Goal: Answer question/provide support: Share knowledge or assist other users

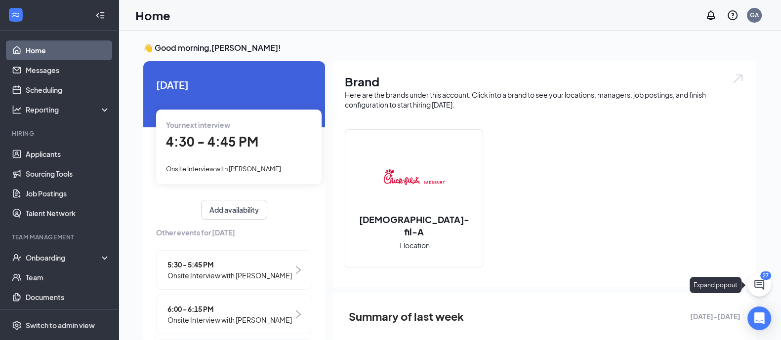
click at [758, 285] on icon "ChatActive" at bounding box center [759, 285] width 10 height 10
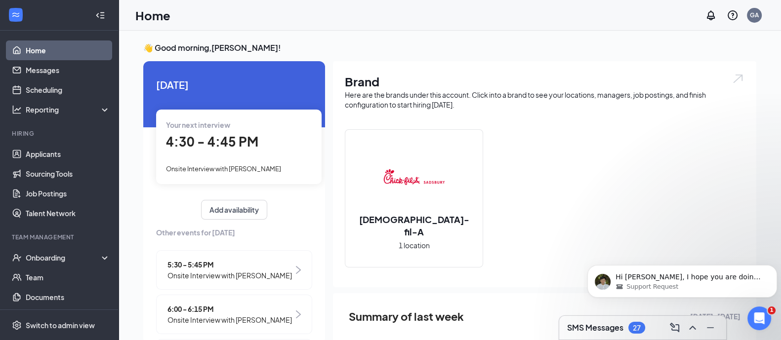
click at [609, 328] on h3 "SMS Messages" at bounding box center [595, 328] width 56 height 11
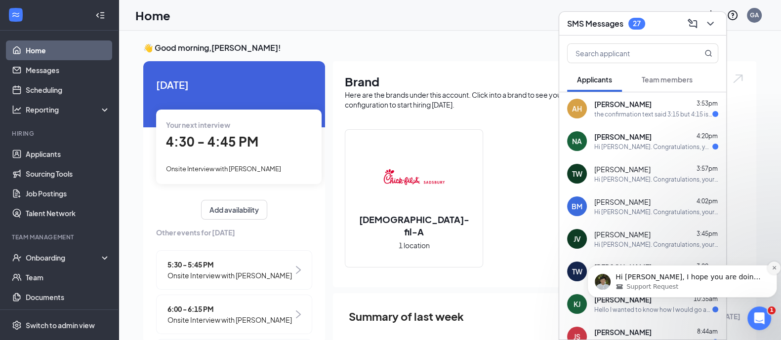
click at [772, 269] on icon "Dismiss notification" at bounding box center [774, 267] width 5 height 5
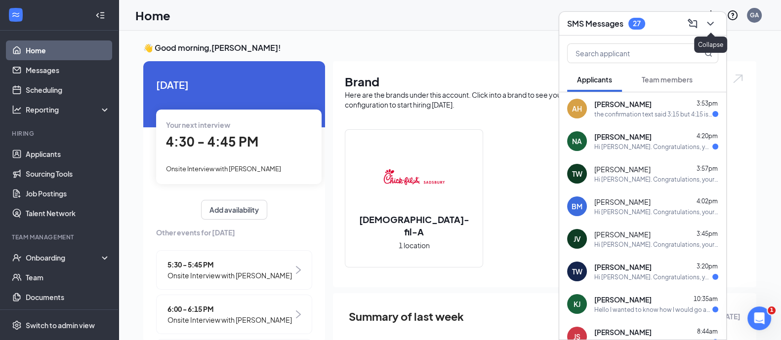
click at [708, 21] on icon "ChevronDown" at bounding box center [710, 24] width 12 height 12
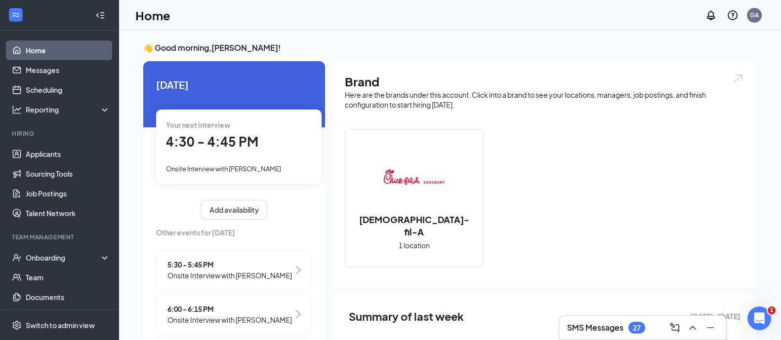
click at [223, 137] on span "4:30 - 4:45 PM" at bounding box center [212, 141] width 92 height 16
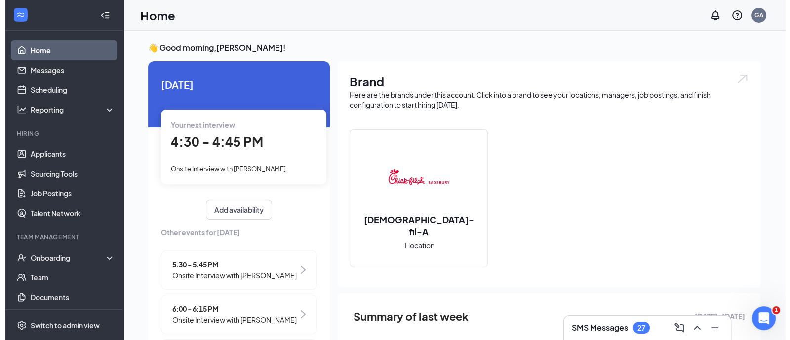
scroll to position [4, 0]
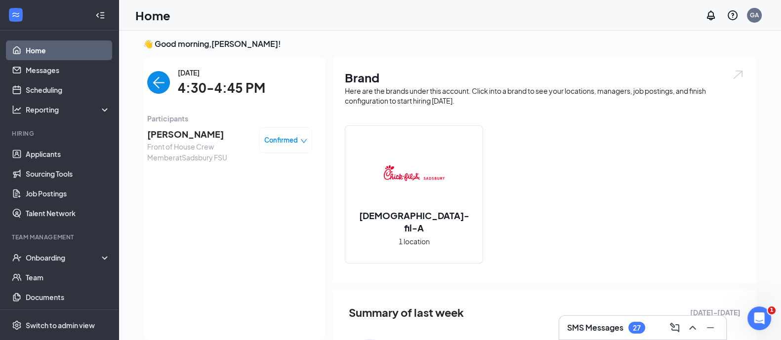
click at [158, 134] on span "[PERSON_NAME]" at bounding box center [199, 134] width 104 height 14
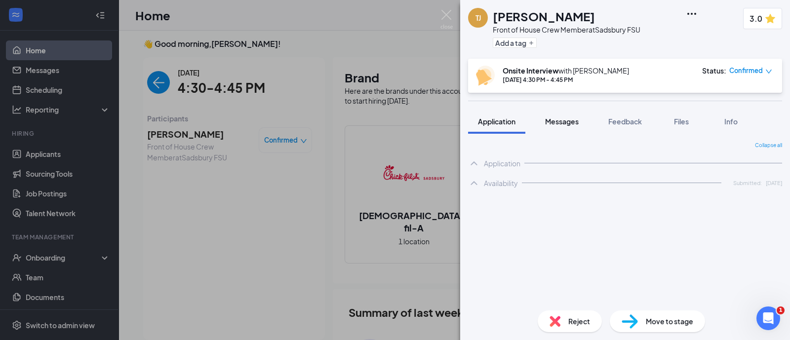
click at [563, 122] on span "Messages" at bounding box center [562, 121] width 34 height 9
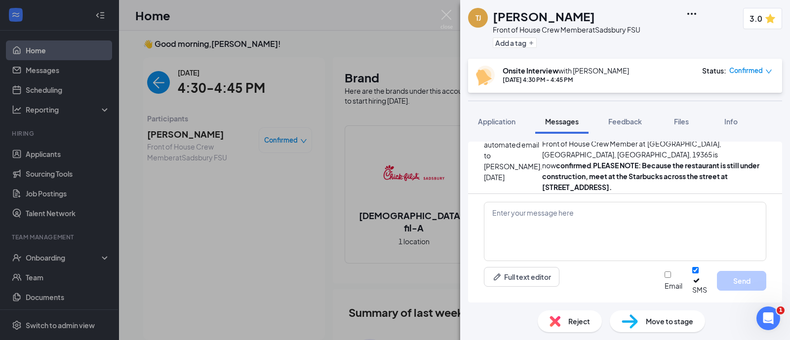
scroll to position [400, 0]
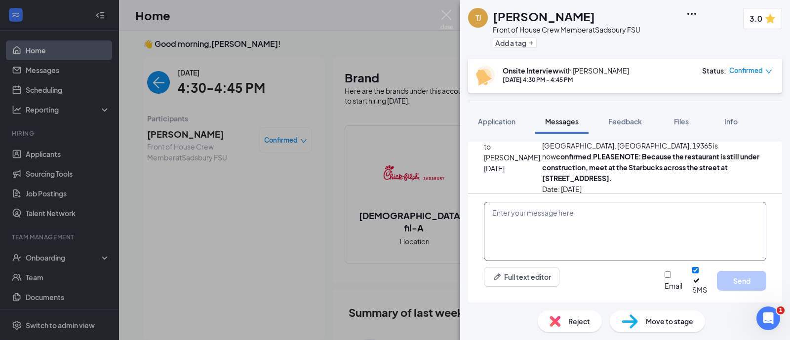
click at [573, 241] on textarea at bounding box center [625, 231] width 283 height 59
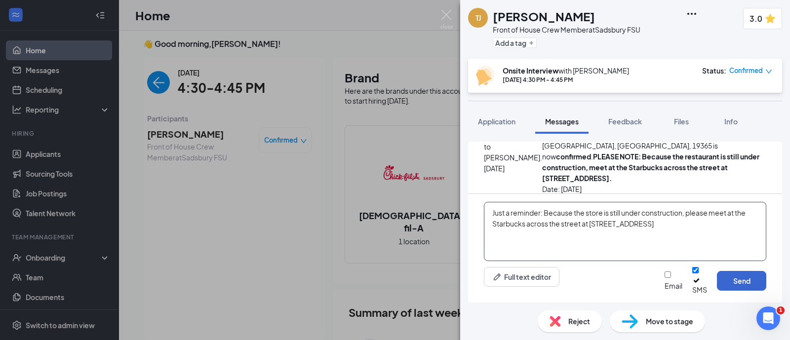
type textarea "Just a reminder: Because the store is still under construction, please meet at …"
click at [737, 278] on button "Send" at bounding box center [741, 281] width 49 height 20
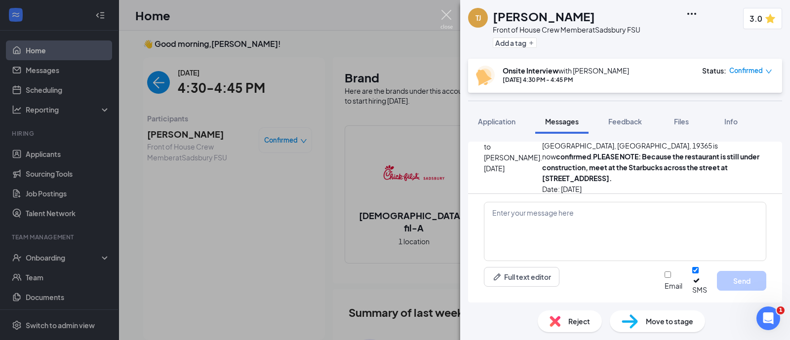
click at [444, 16] on img at bounding box center [447, 19] width 12 height 19
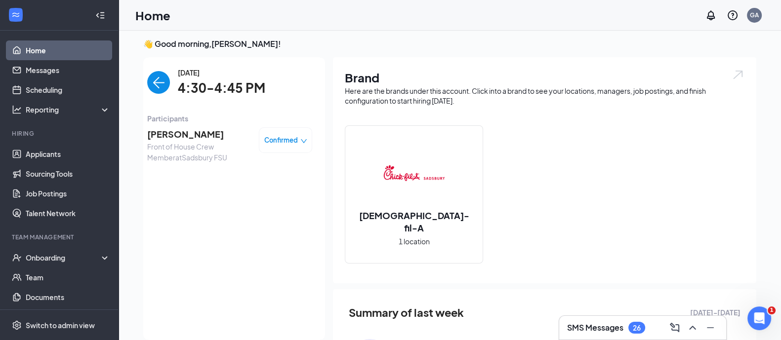
click at [150, 81] on img "back-button" at bounding box center [158, 82] width 23 height 23
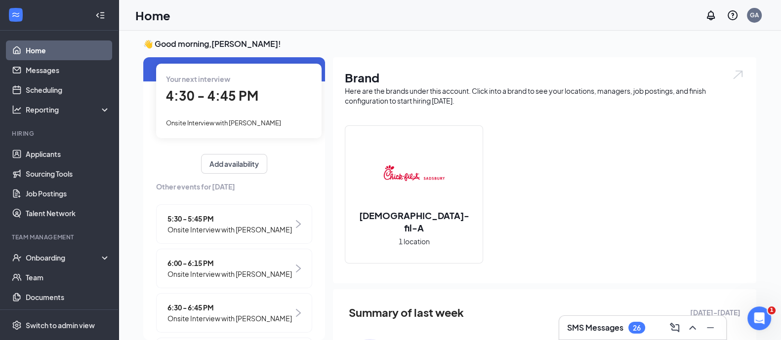
scroll to position [61, 0]
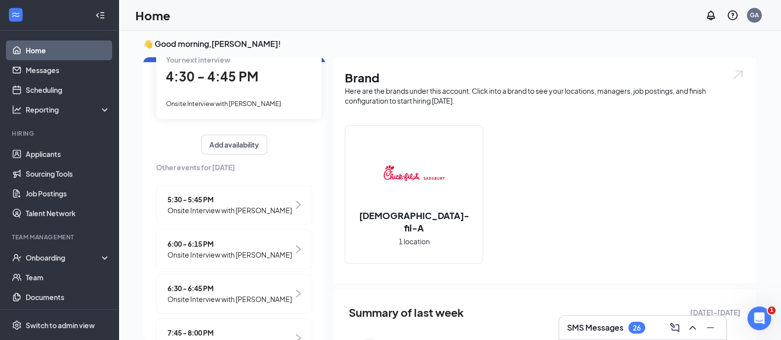
click at [214, 199] on span "5:30 - 5:45 PM" at bounding box center [229, 199] width 124 height 11
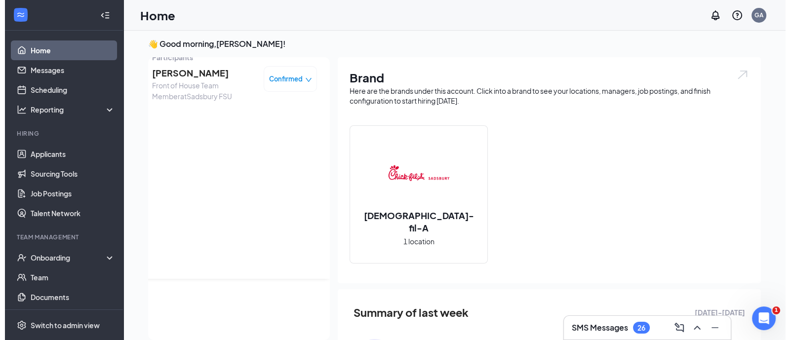
scroll to position [0, 0]
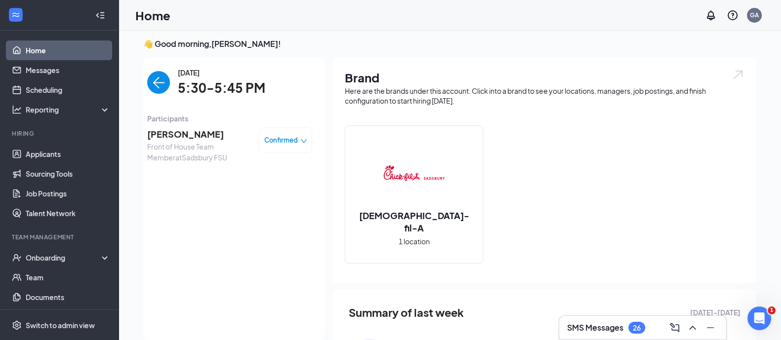
click at [164, 134] on span "[PERSON_NAME]" at bounding box center [199, 134] width 104 height 14
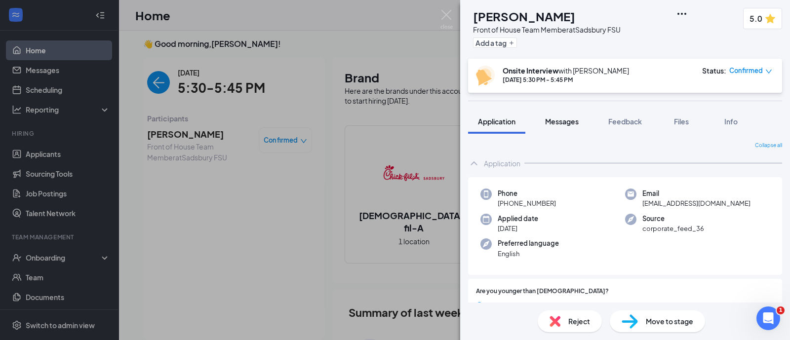
click at [554, 122] on span "Messages" at bounding box center [562, 121] width 34 height 9
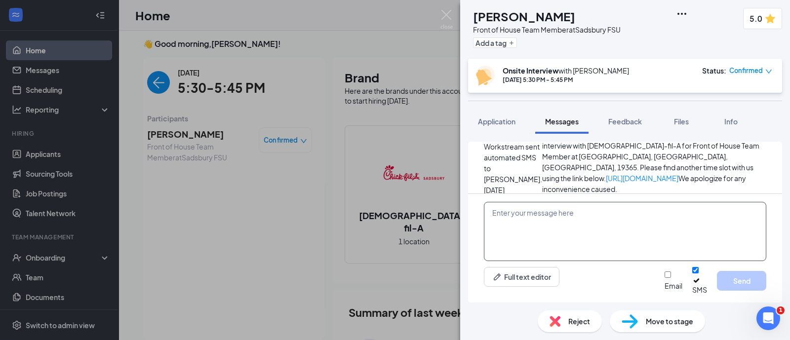
click at [533, 229] on textarea at bounding box center [625, 231] width 283 height 59
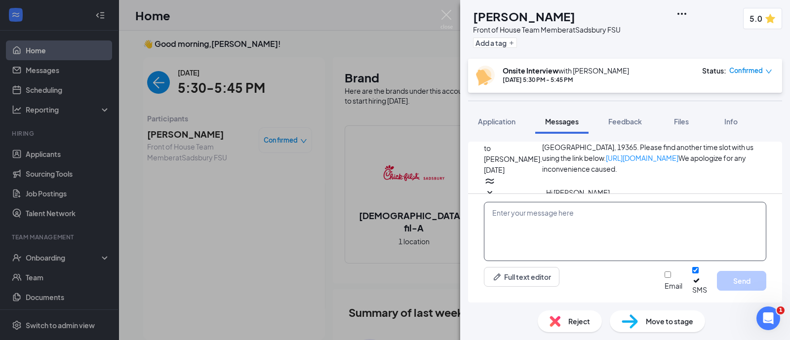
scroll to position [389, 0]
paste textarea "Just a reminder: Because the store is still under construction, please meet at …"
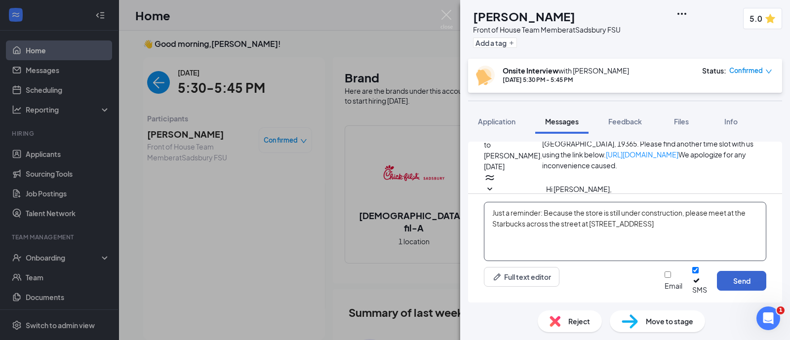
type textarea "Just a reminder: Because the store is still under construction, please meet at …"
click at [742, 285] on button "Send" at bounding box center [741, 281] width 49 height 20
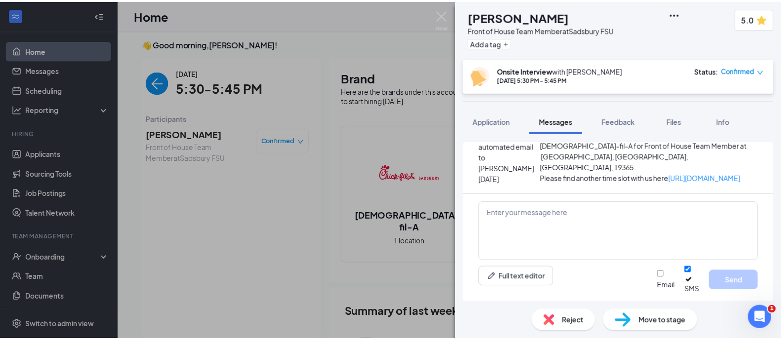
scroll to position [464, 0]
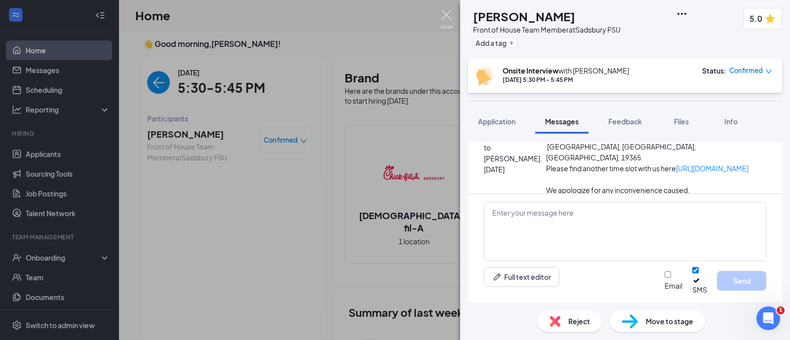
click at [449, 16] on img at bounding box center [447, 19] width 12 height 19
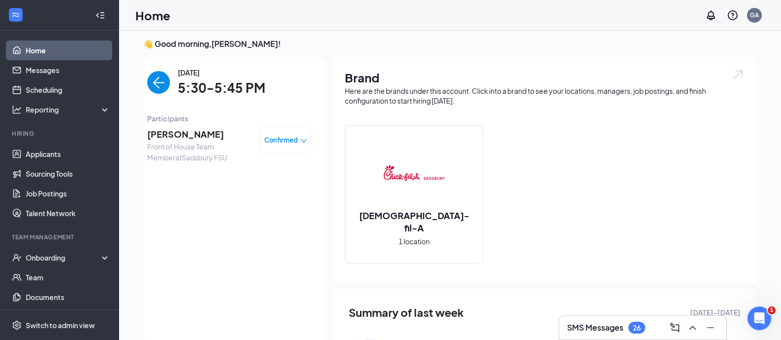
click at [147, 78] on img "back-button" at bounding box center [158, 82] width 23 height 23
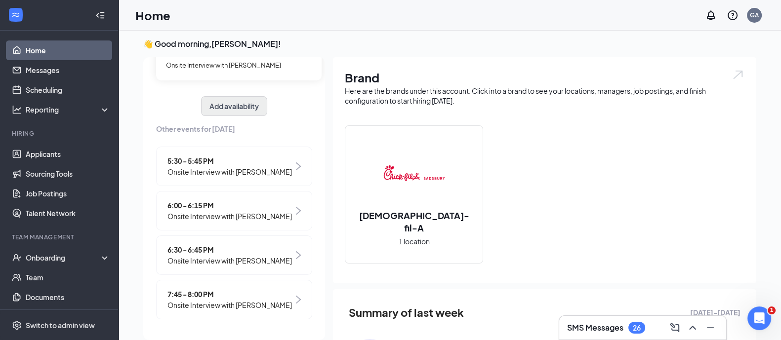
scroll to position [120, 0]
click at [237, 211] on span "Onsite Interview with [PERSON_NAME]" at bounding box center [229, 216] width 124 height 11
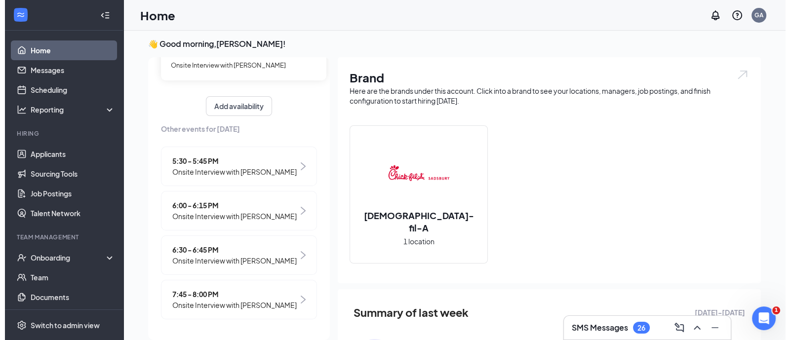
scroll to position [0, 0]
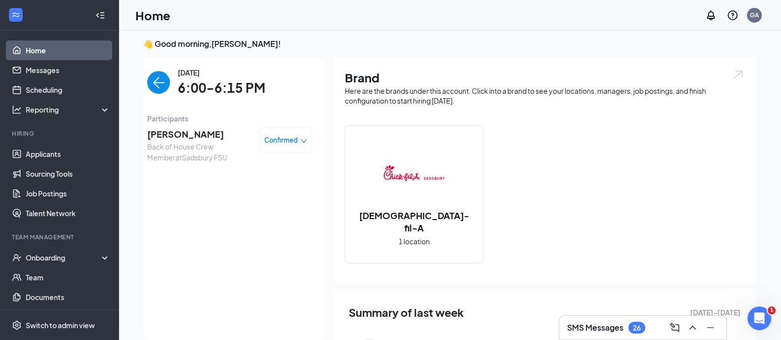
click at [180, 133] on span "[PERSON_NAME]" at bounding box center [199, 134] width 104 height 14
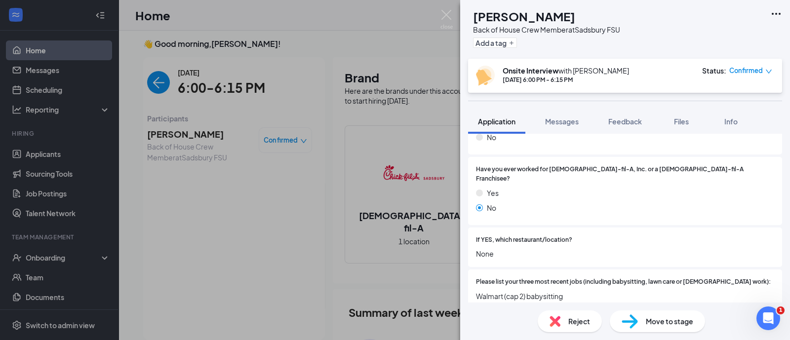
scroll to position [246, 0]
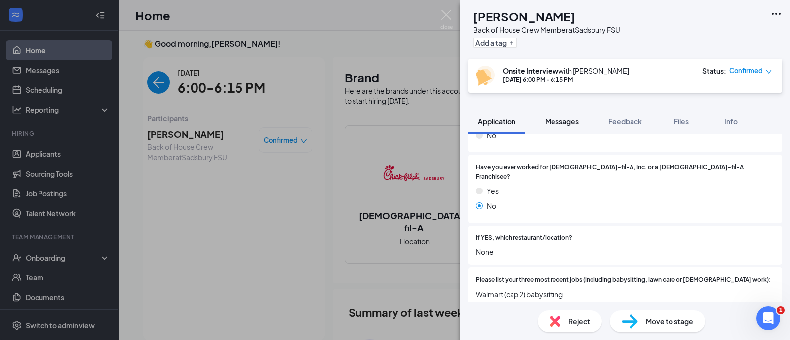
click at [540, 122] on button "Messages" at bounding box center [561, 121] width 53 height 25
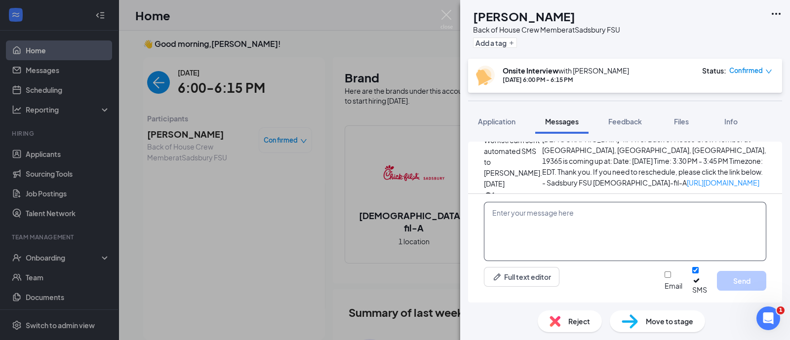
click at [553, 236] on textarea at bounding box center [625, 231] width 283 height 59
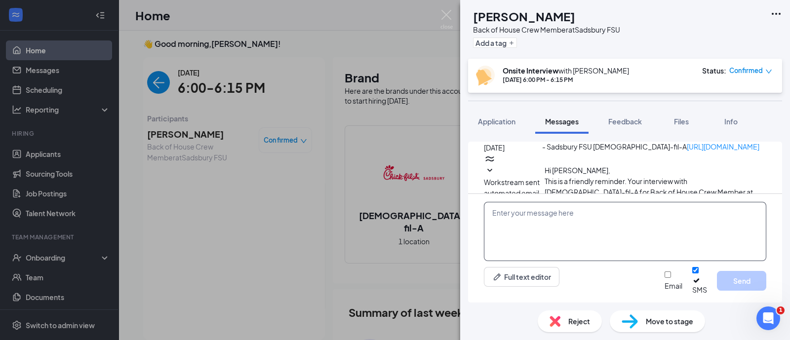
scroll to position [400, 0]
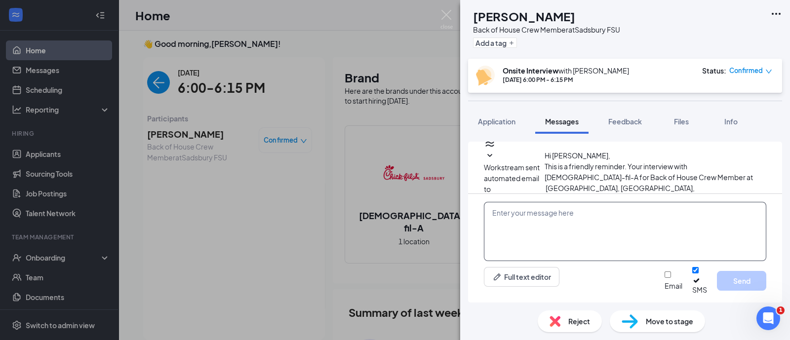
paste textarea "Just a reminder: Because the store is still under construction, please meet at …"
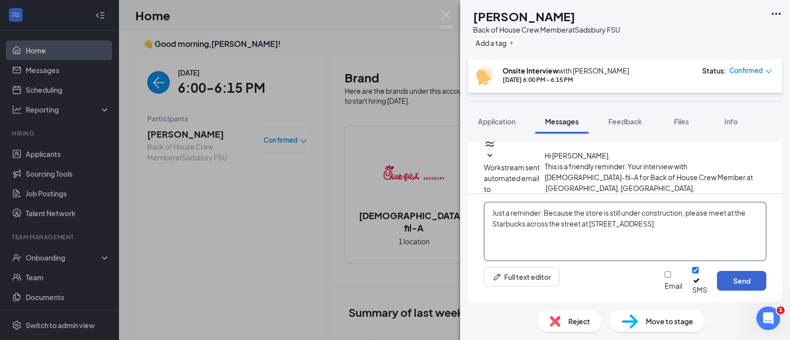
type textarea "Just a reminder: Because the store is still under construction, please meet at …"
click at [736, 287] on button "Send" at bounding box center [741, 281] width 49 height 20
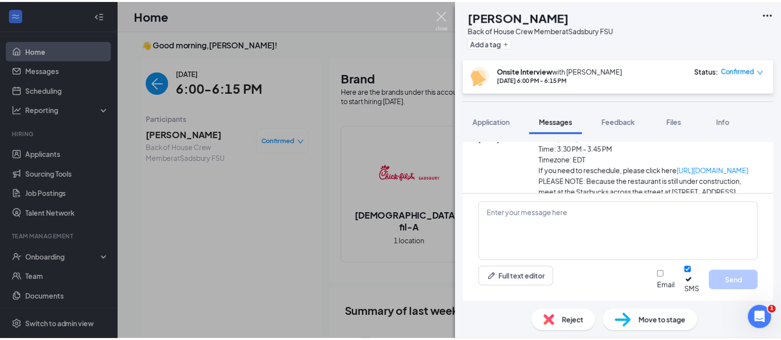
scroll to position [485, 0]
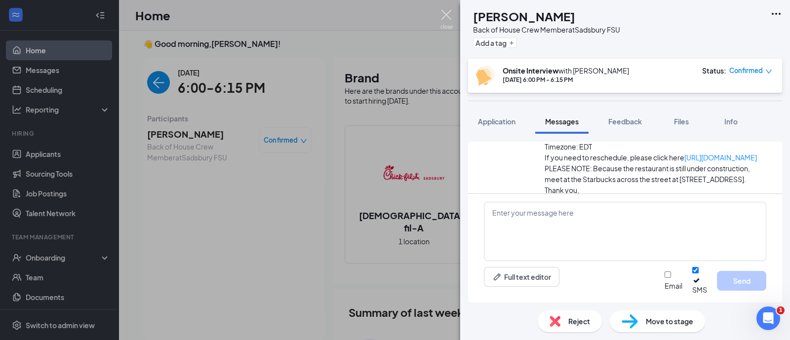
click at [443, 15] on img at bounding box center [447, 19] width 12 height 19
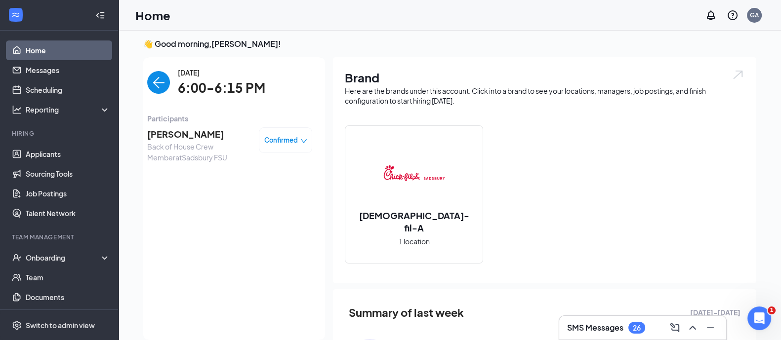
click at [149, 82] on img "back-button" at bounding box center [158, 82] width 23 height 23
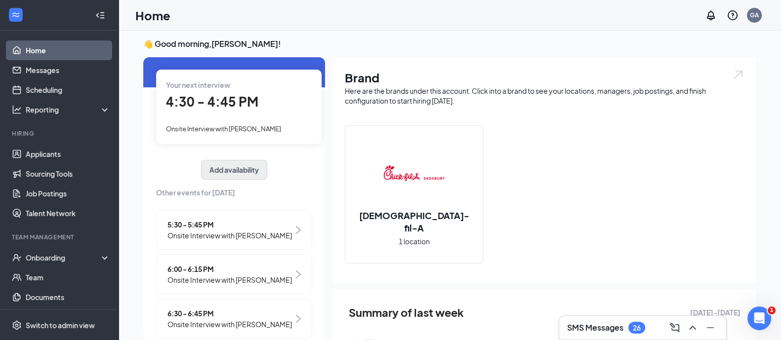
scroll to position [120, 0]
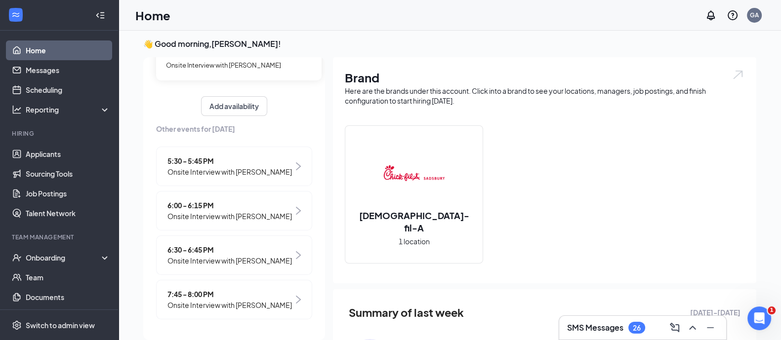
click at [240, 255] on span "Onsite Interview with [PERSON_NAME]" at bounding box center [229, 260] width 124 height 11
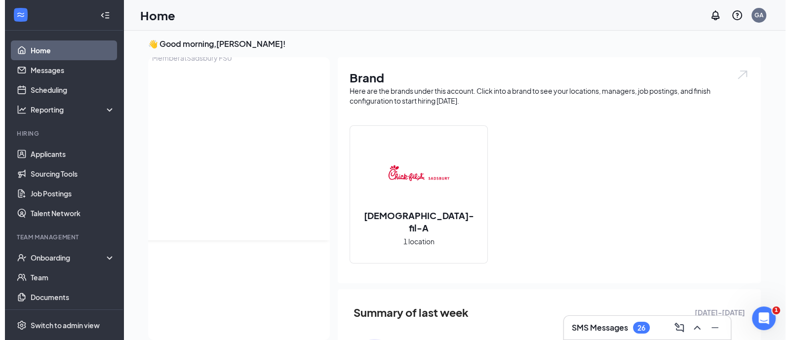
scroll to position [0, 0]
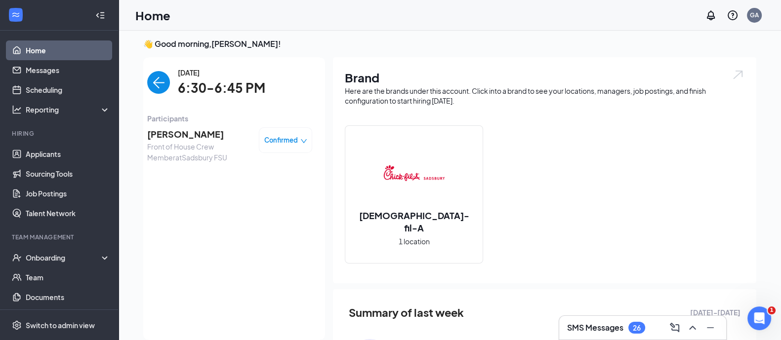
click at [163, 133] on span "[PERSON_NAME]" at bounding box center [199, 134] width 104 height 14
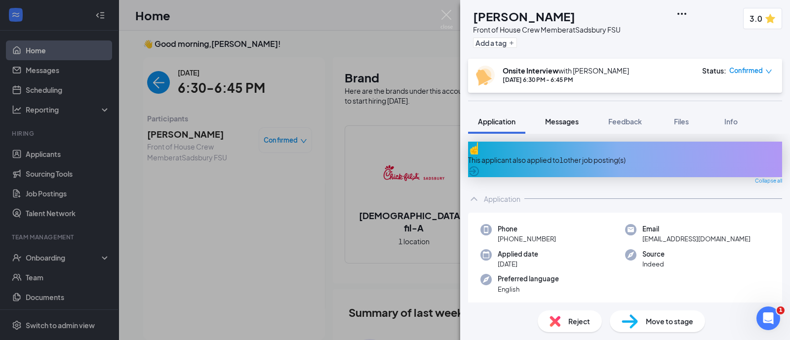
click at [555, 120] on span "Messages" at bounding box center [562, 121] width 34 height 9
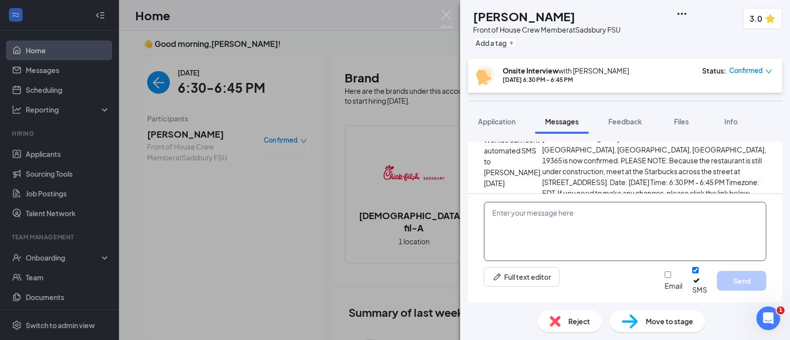
scroll to position [360, 0]
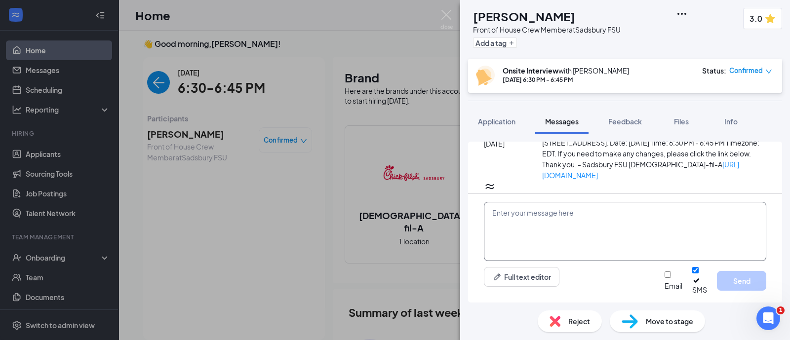
click at [539, 233] on textarea at bounding box center [625, 231] width 283 height 59
paste textarea "Just a reminder: Because the store is still under construction, please meet at …"
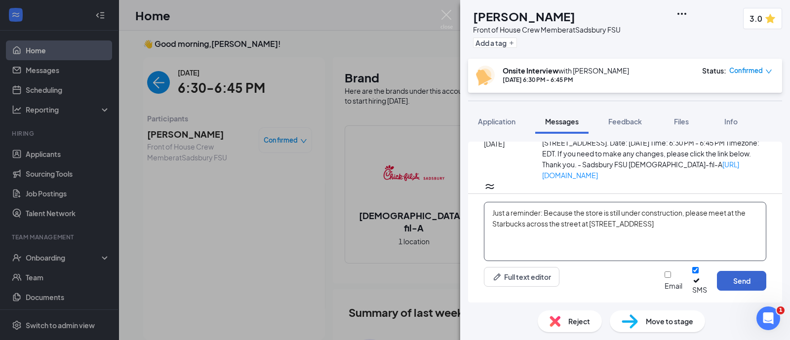
type textarea "Just a reminder: Because the store is still under construction, please meet at …"
click at [742, 283] on button "Send" at bounding box center [741, 281] width 49 height 20
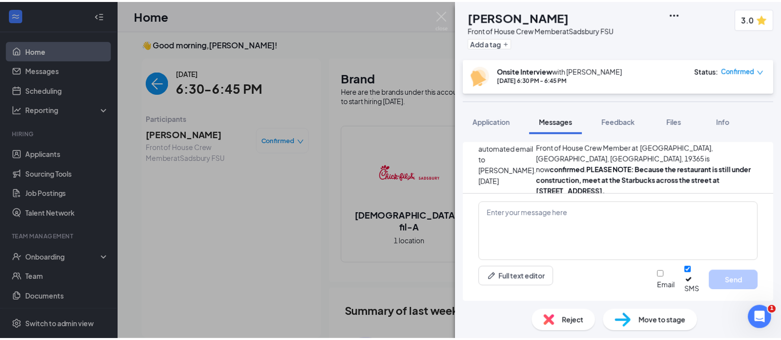
scroll to position [445, 0]
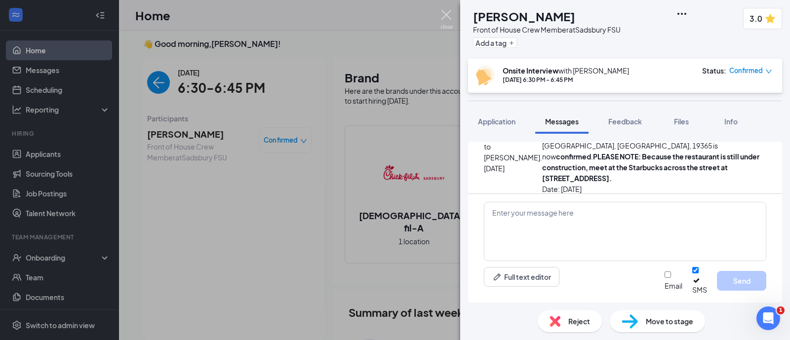
click at [446, 14] on img at bounding box center [447, 19] width 12 height 19
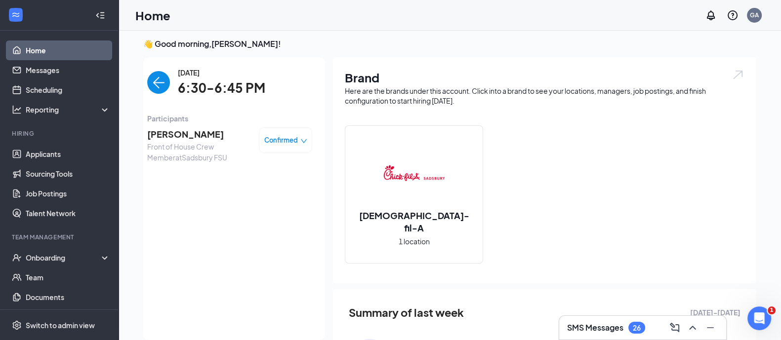
click at [153, 83] on img "back-button" at bounding box center [158, 82] width 23 height 23
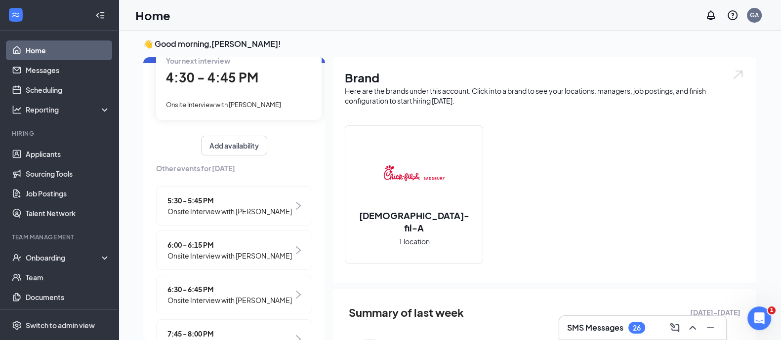
scroll to position [120, 0]
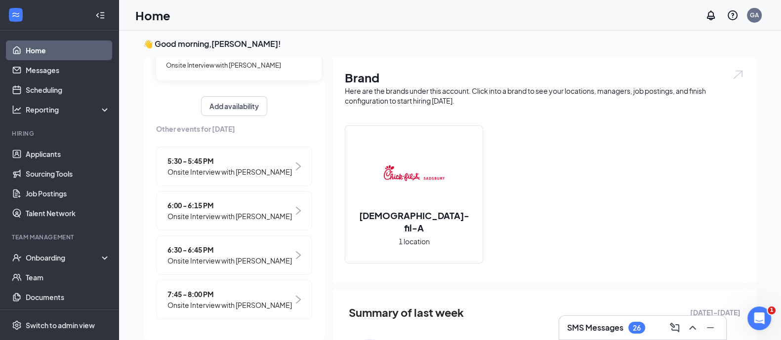
click at [229, 300] on span "Onsite Interview with [PERSON_NAME]" at bounding box center [229, 305] width 124 height 11
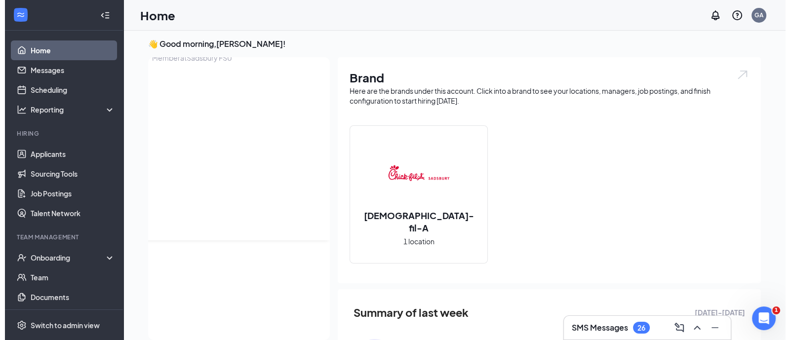
scroll to position [0, 0]
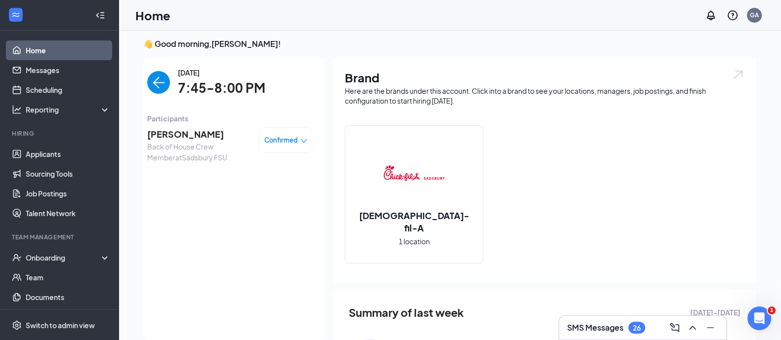
click at [167, 135] on span "[PERSON_NAME]" at bounding box center [199, 134] width 104 height 14
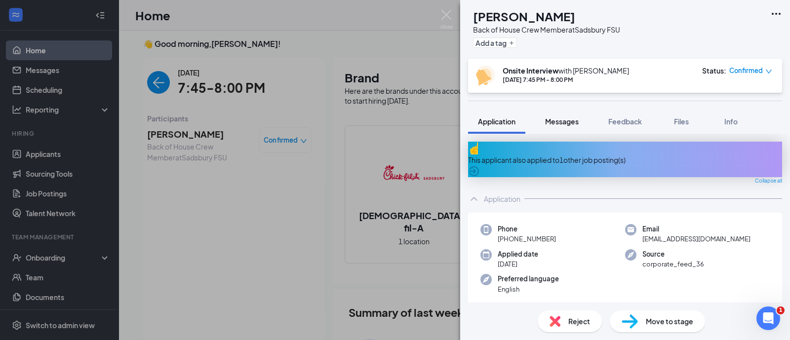
click at [562, 121] on span "Messages" at bounding box center [562, 121] width 34 height 9
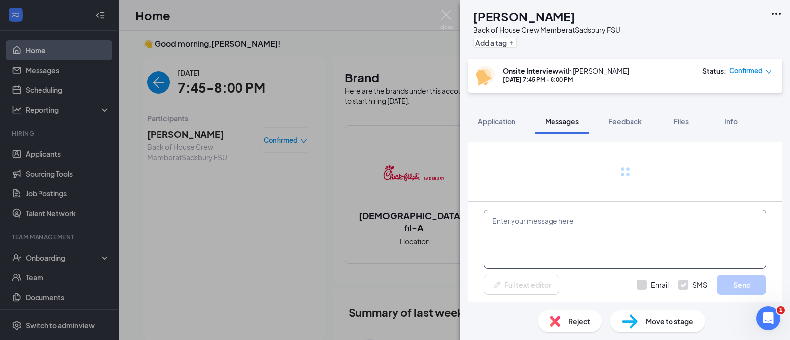
click at [544, 230] on textarea at bounding box center [625, 239] width 283 height 59
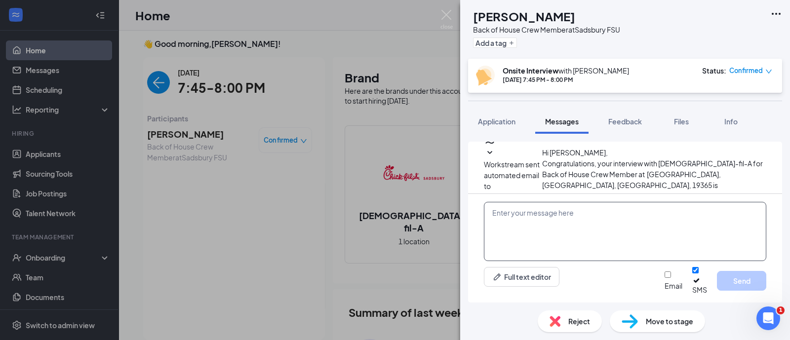
scroll to position [478, 0]
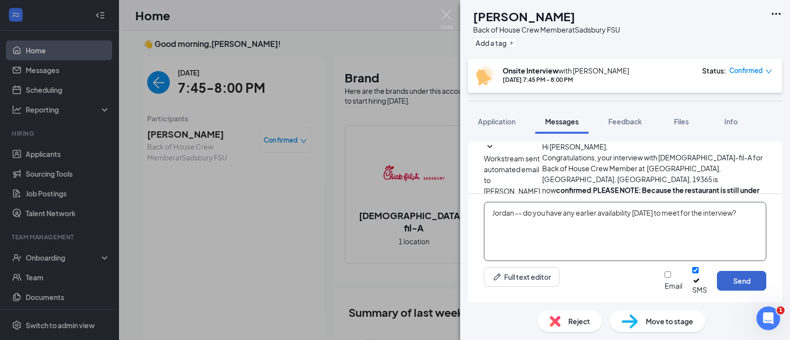
type textarea "Jordan -- do you have any earlier availability [DATE] to meet for the interview?"
click at [743, 286] on button "Send" at bounding box center [741, 281] width 49 height 20
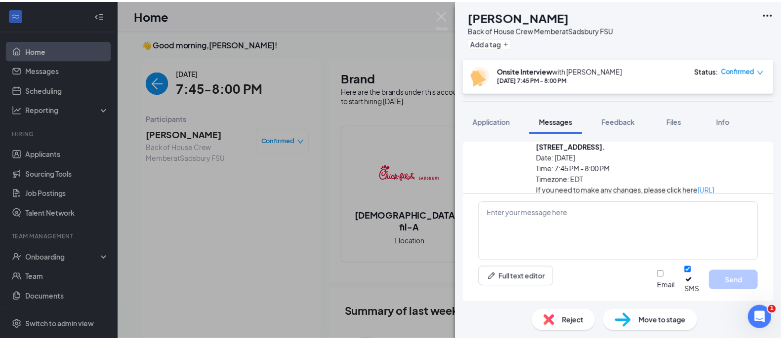
scroll to position [552, 0]
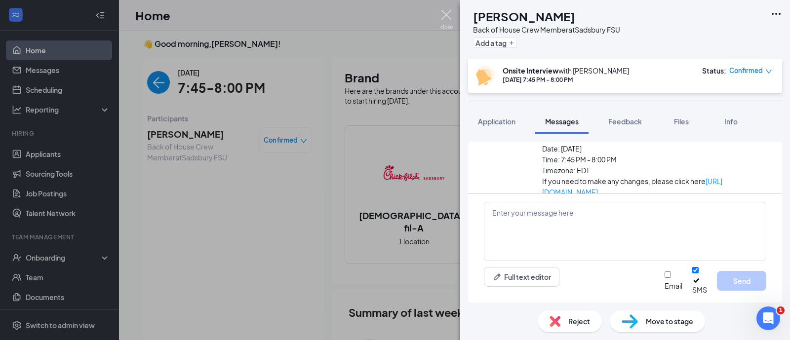
click at [451, 16] on img at bounding box center [447, 19] width 12 height 19
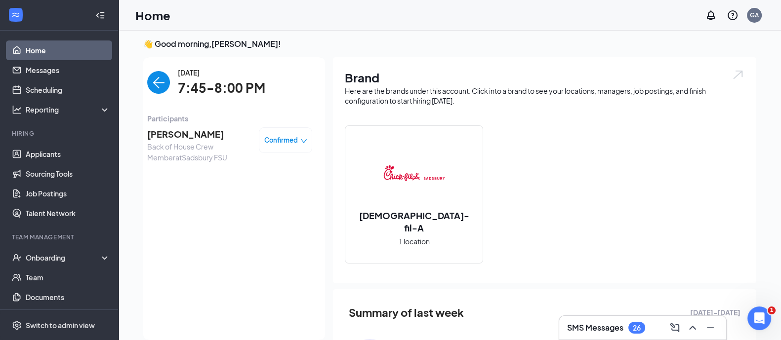
click at [152, 84] on img "back-button" at bounding box center [158, 82] width 23 height 23
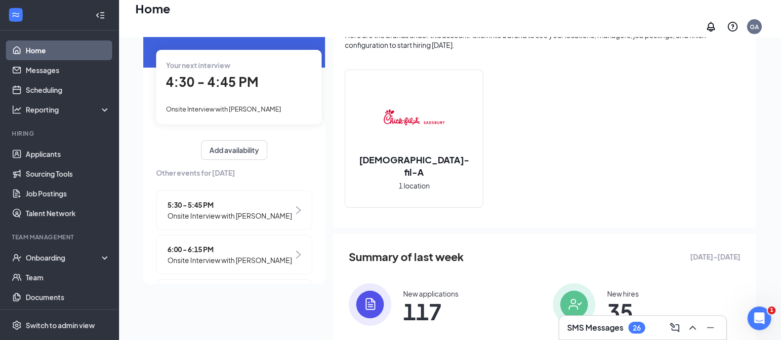
click at [232, 74] on span "4:30 - 4:45 PM" at bounding box center [212, 82] width 92 height 16
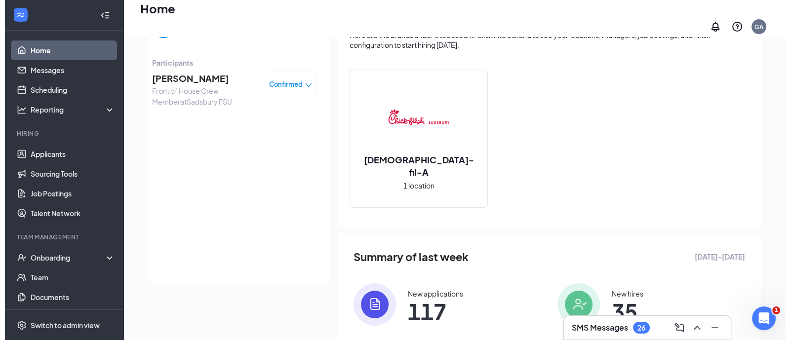
scroll to position [61, 0]
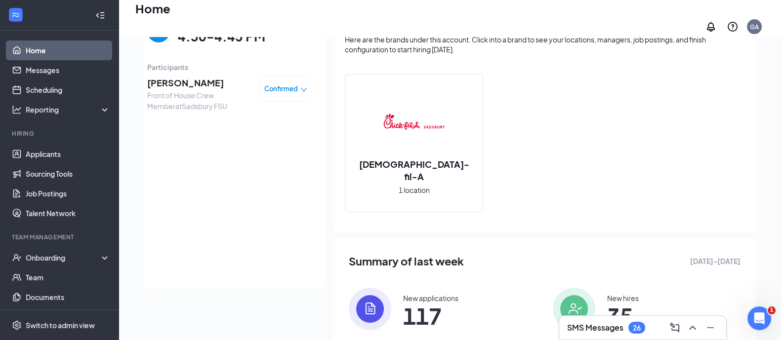
click at [176, 76] on span "[PERSON_NAME]" at bounding box center [199, 83] width 104 height 14
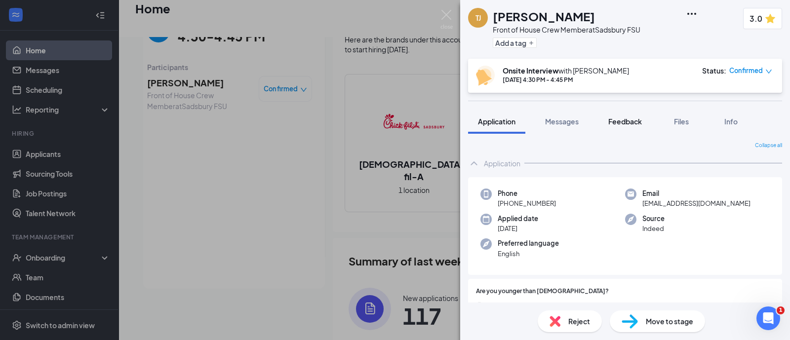
click at [621, 120] on span "Feedback" at bounding box center [626, 121] width 34 height 9
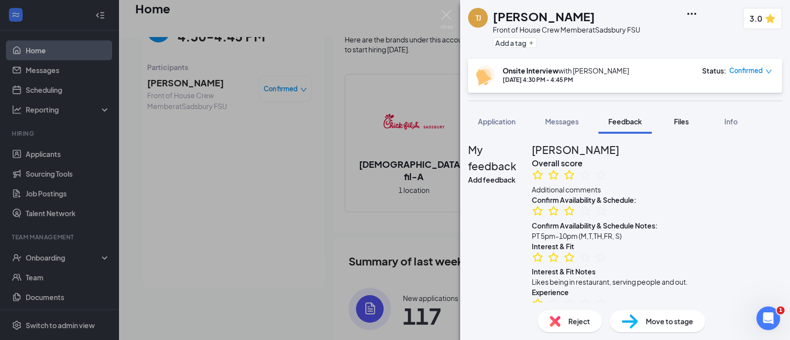
click at [680, 122] on span "Files" at bounding box center [681, 121] width 15 height 9
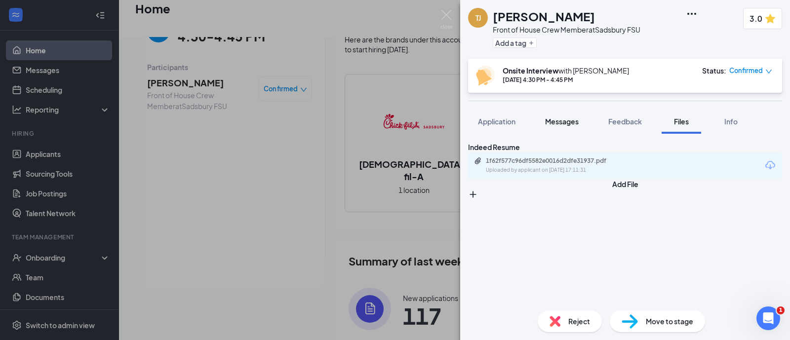
click at [568, 120] on span "Messages" at bounding box center [562, 121] width 34 height 9
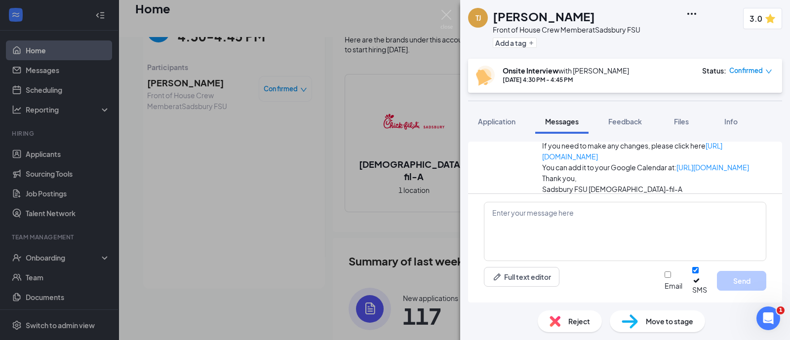
scroll to position [456, 0]
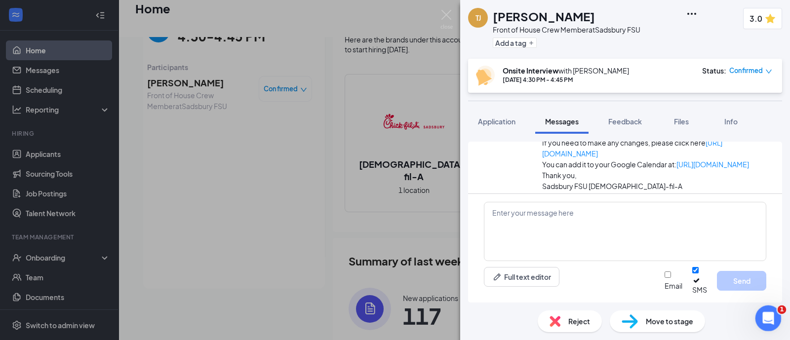
click at [760, 312] on div "Open Intercom Messenger" at bounding box center [767, 317] width 33 height 33
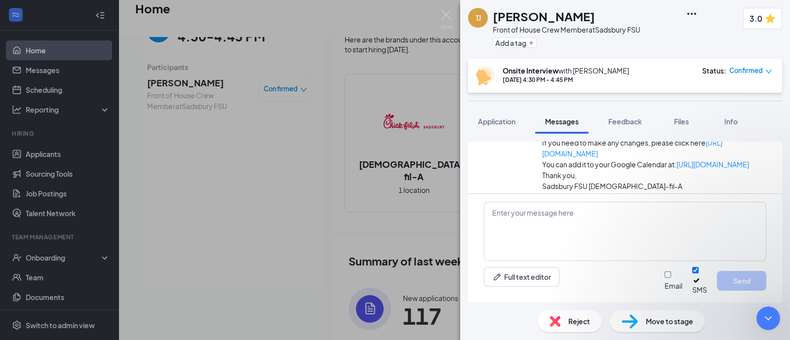
scroll to position [36, 0]
drag, startPoint x: 195, startPoint y: 505, endPoint x: 762, endPoint y: 757, distance: 620.3
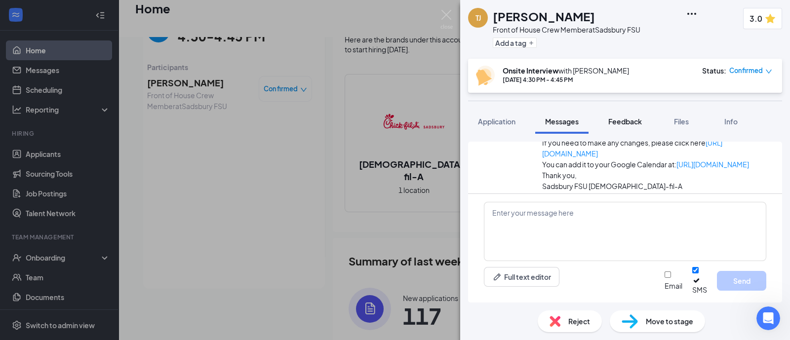
click at [622, 117] on span "Feedback" at bounding box center [626, 121] width 34 height 9
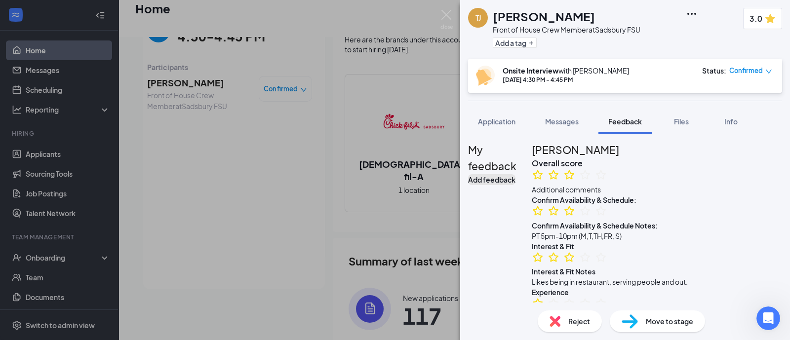
click at [516, 174] on button "Add feedback" at bounding box center [491, 179] width 47 height 11
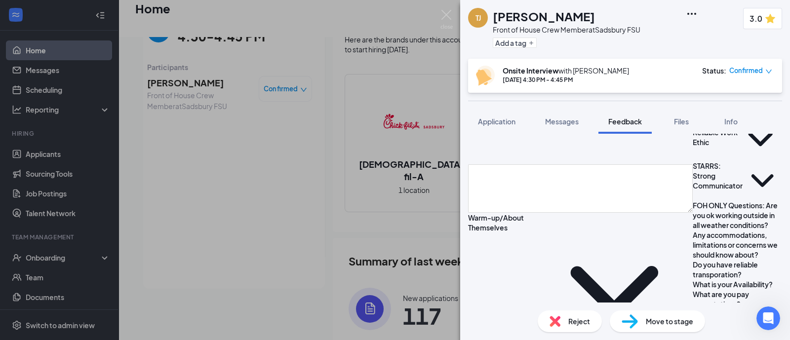
scroll to position [679, 0]
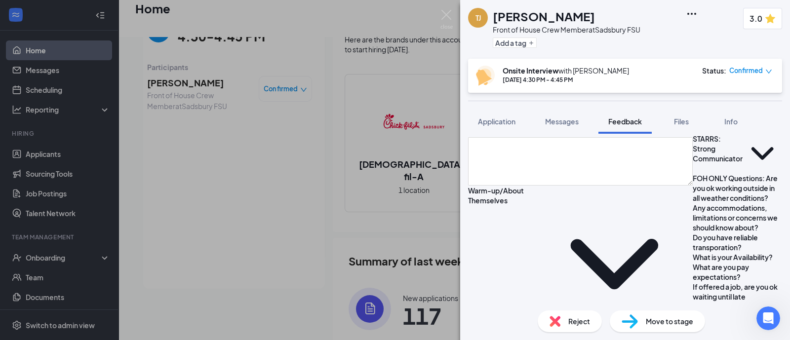
click at [608, 137] on icon "ChevronDown" at bounding box center [619, 63] width 147 height 147
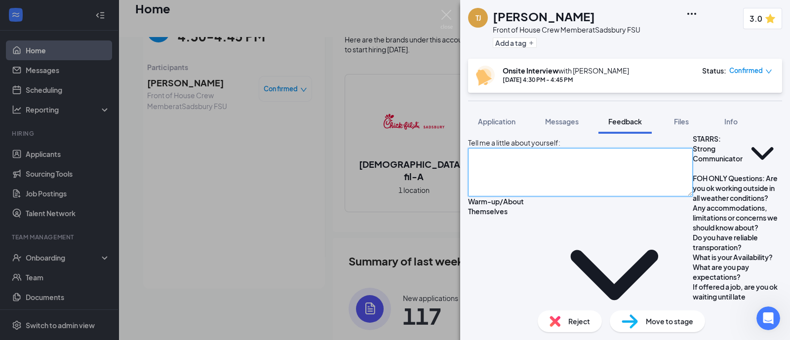
click at [579, 197] on textarea at bounding box center [580, 172] width 225 height 48
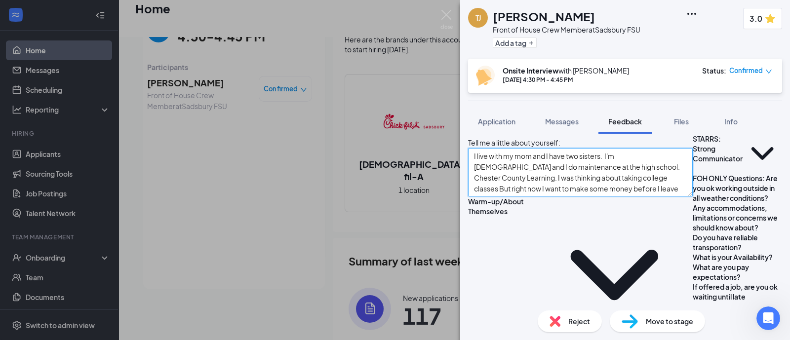
type textarea "I live with my mom and I have two sisters. I'm [DEMOGRAPHIC_DATA] and I do main…"
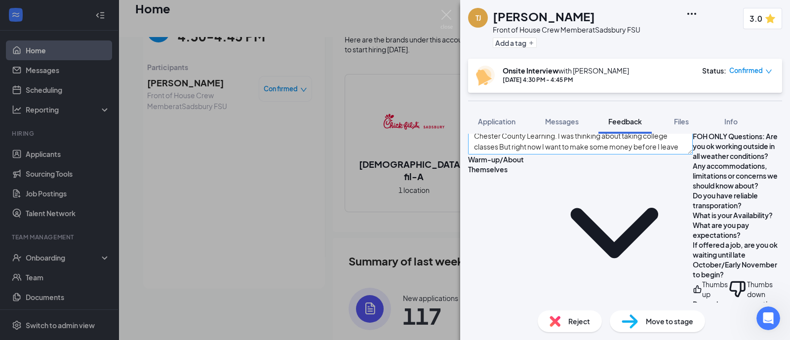
scroll to position [741, 0]
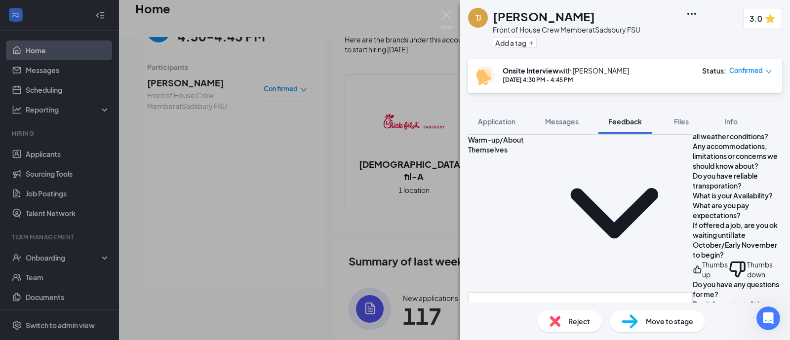
click at [577, 198] on icon "ChevronDown" at bounding box center [615, 214] width 158 height 158
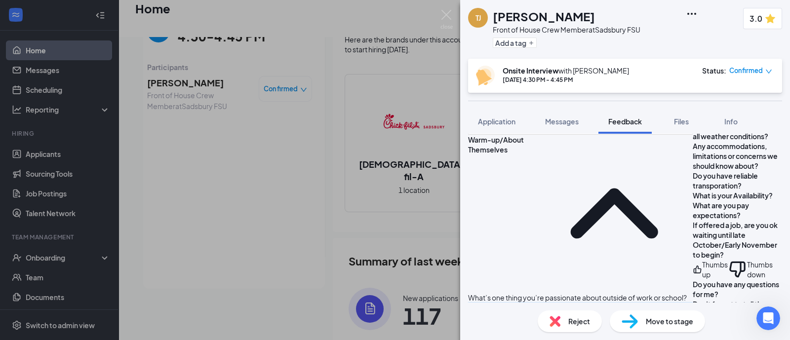
click at [558, 303] on textarea at bounding box center [580, 327] width 225 height 48
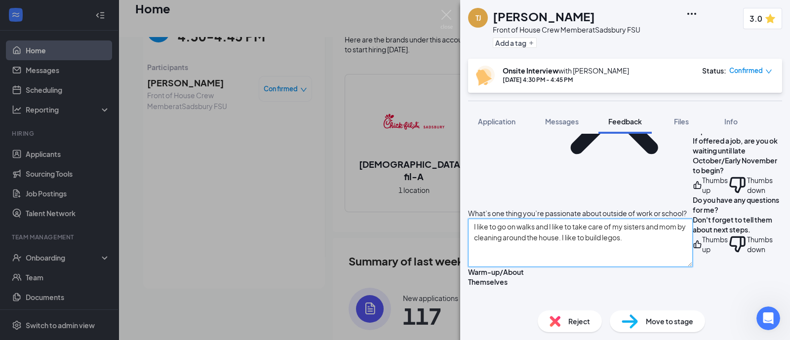
scroll to position [864, 0]
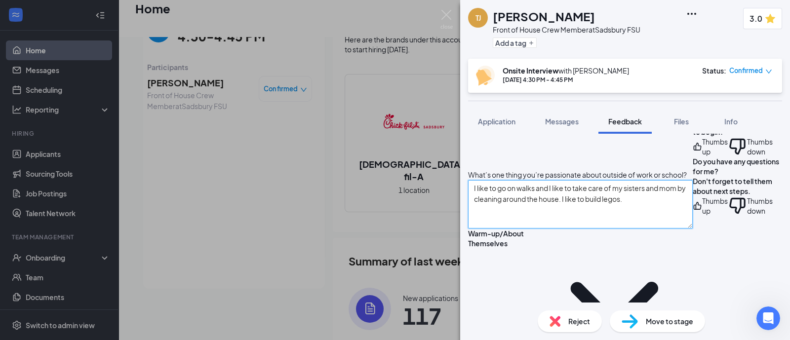
type textarea "I like to go on walks and I like to take care of my sisters and mom by cleaning…"
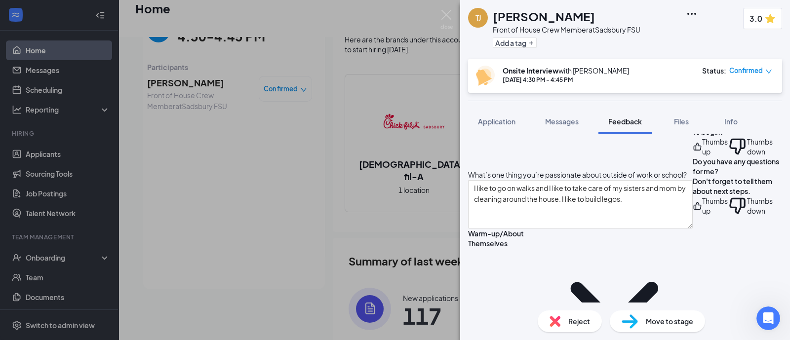
click at [581, 229] on icon "ChevronDown" at bounding box center [615, 308] width 158 height 158
type textarea "I was a volunteering at [GEOGRAPHIC_DATA] in [GEOGRAPHIC_DATA][PERSON_NAME]."
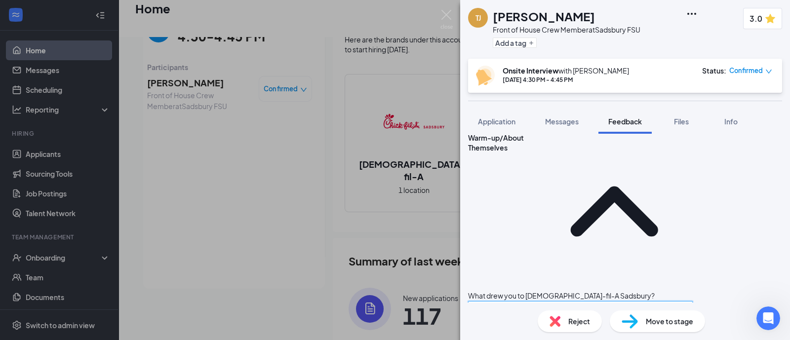
scroll to position [987, 0]
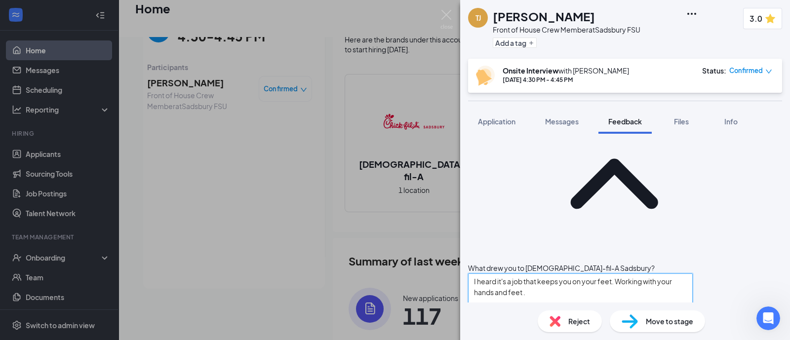
type textarea "I heard it's a job that keeps you on your feet. Working with your hands and fee…"
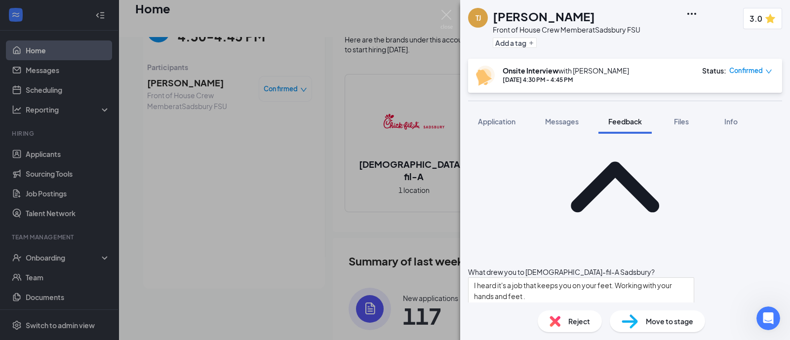
scroll to position [1050, 0]
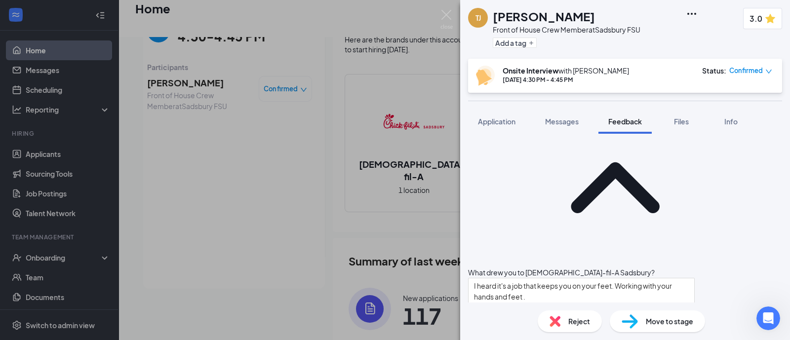
type textarea "I"
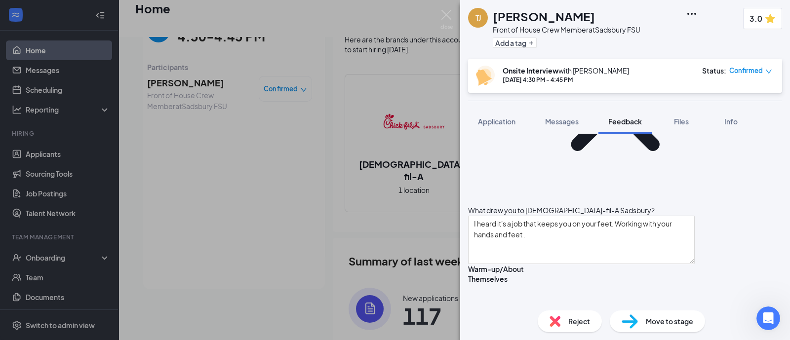
scroll to position [1111, 0]
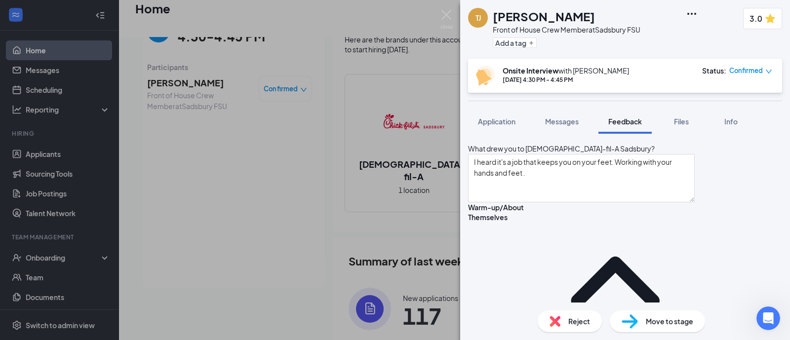
type textarea "At home, when I see dirty laundry and it's not mine I put it in the laundry mac…"
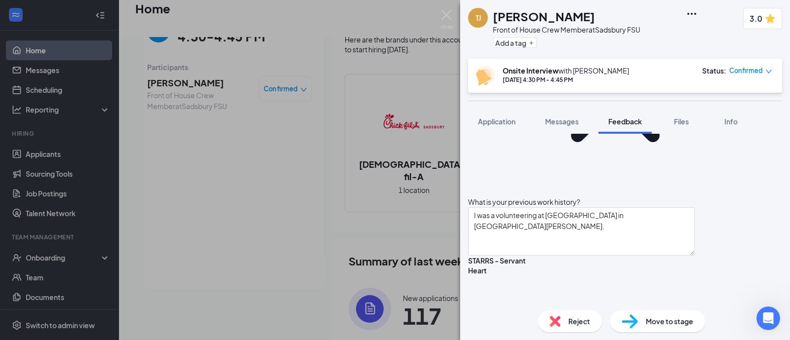
scroll to position [1297, 0]
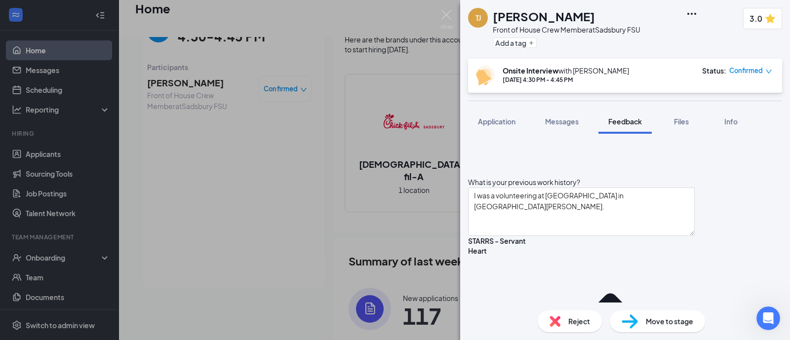
type textarea "I will listen to it all, process it and give back what I know."
type textarea "I"
type textarea "One time I was supposed to go out paddleboarding and I thought there would alwa…"
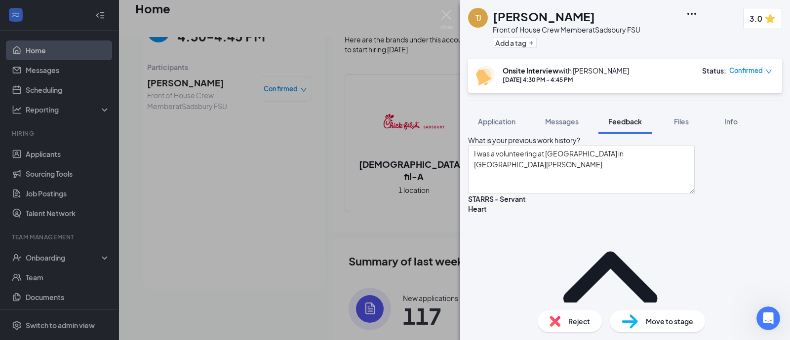
scroll to position [1358, 0]
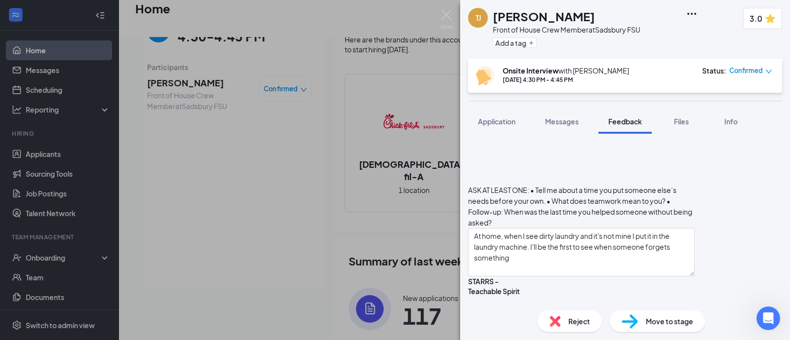
scroll to position [1543, 0]
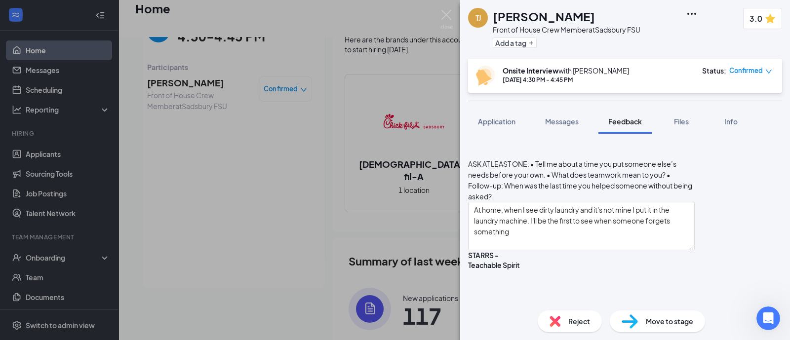
type textarea "Dependable person: I would say my carpentry teacher at my school. Dependable wo…"
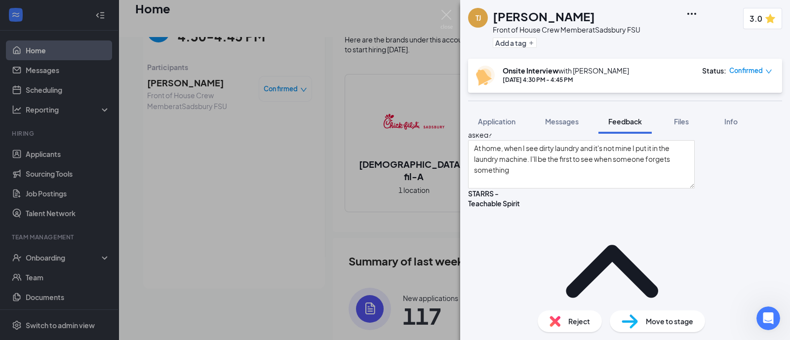
scroll to position [1667, 0]
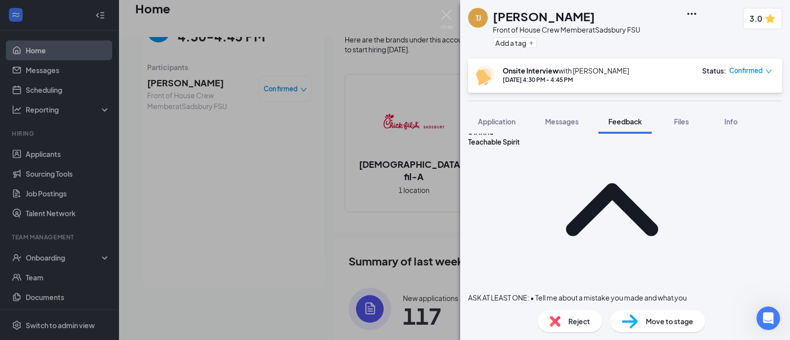
type textarea "Why FOH: Mainly for customer service skills. Making stuff, taking people's orde…"
type textarea "I don't think so."
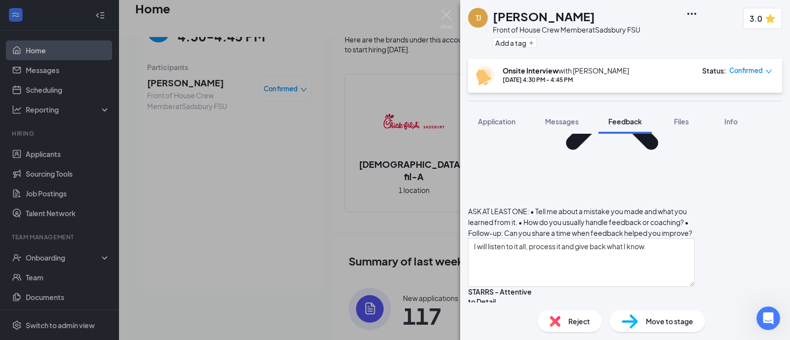
scroll to position [1758, 0]
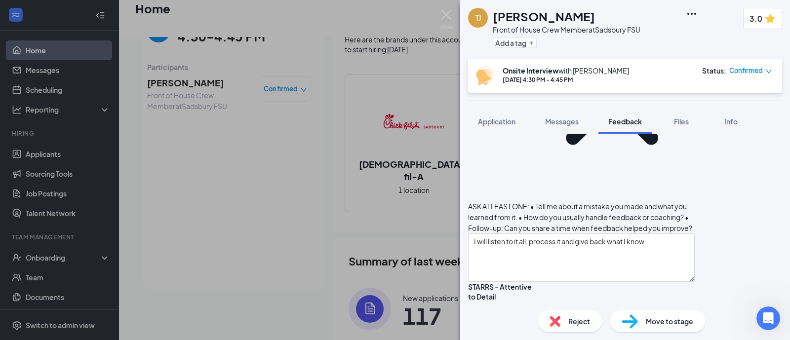
type textarea "Yes, I have reliable transportation."
type textarea "M:5pm-1130p T:5p-1130p W:off Th:5p-1130p F:5p-1130p S:8a-1130p"
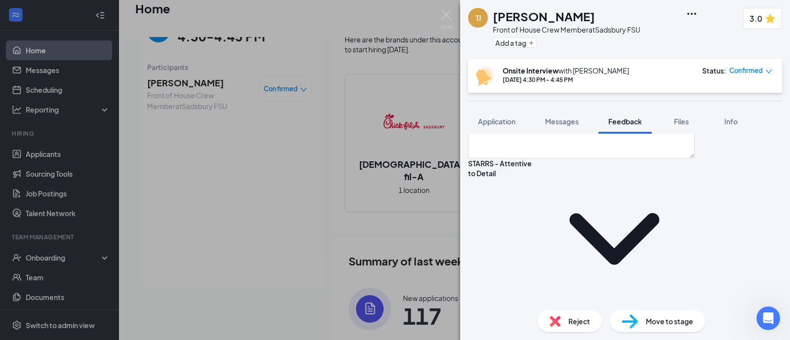
scroll to position [1820, 0]
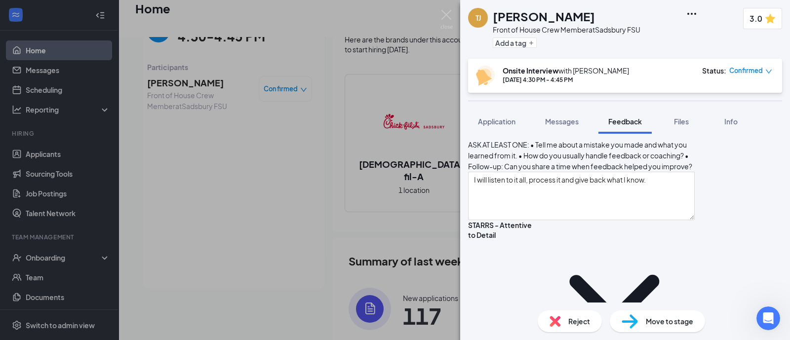
type textarea "$14/hour"
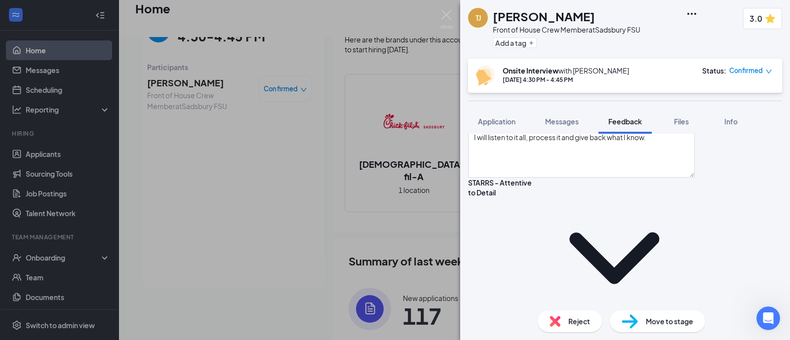
scroll to position [1881, 0]
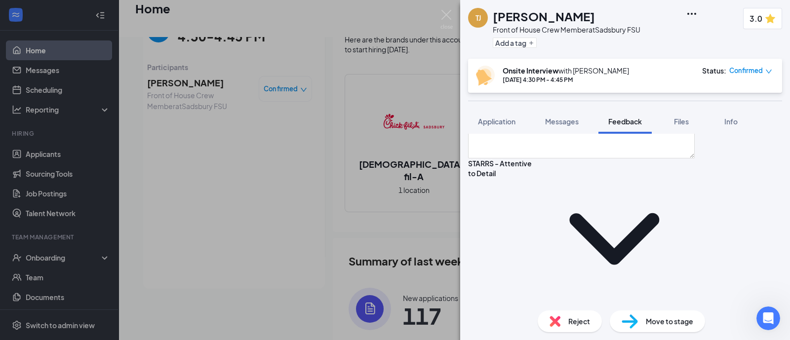
type textarea "M:5pm-1130p T:5p-1130p W:off Th:5p-1130p F:5p-1130p S:8a-1130p Full availabilit…"
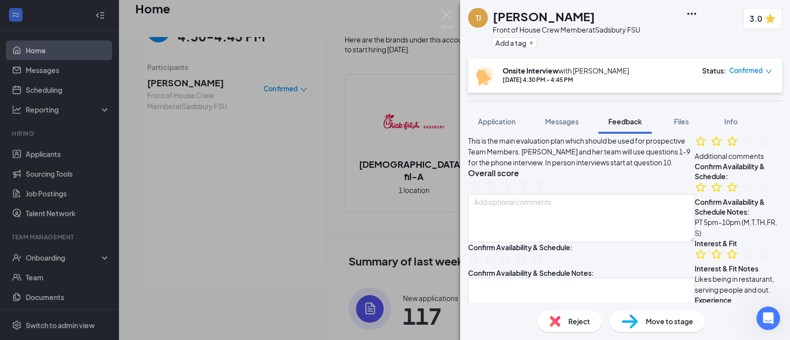
scroll to position [61, 0]
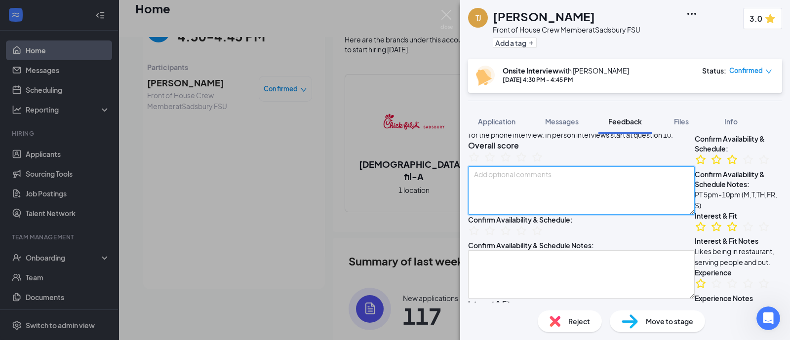
click at [555, 215] on textarea at bounding box center [581, 190] width 227 height 48
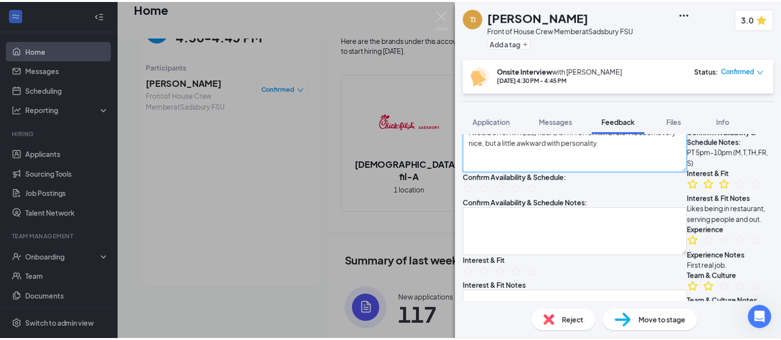
scroll to position [0, 0]
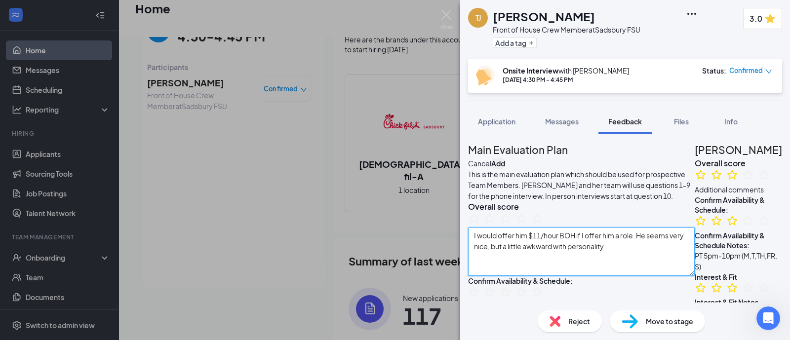
type textarea "I would offer him $11/hour BOH if I offer him a role. He seems very nice, but a…"
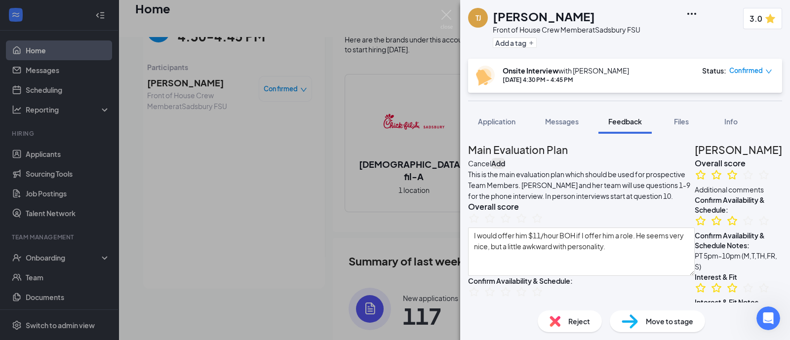
click at [505, 158] on button "Add" at bounding box center [498, 163] width 14 height 11
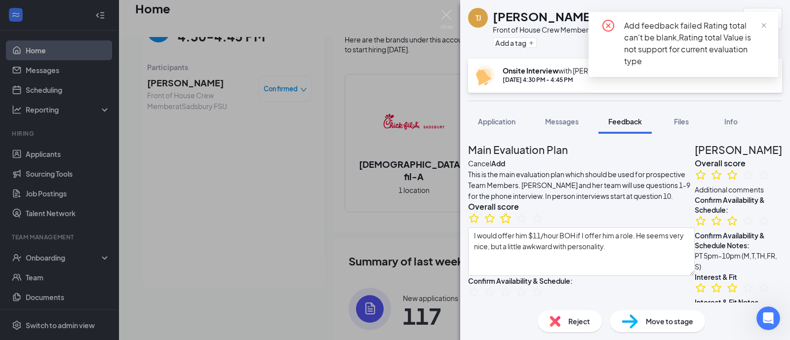
click at [512, 225] on icon "StarBorder" at bounding box center [505, 218] width 13 height 13
click at [505, 159] on button "Add" at bounding box center [498, 163] width 14 height 11
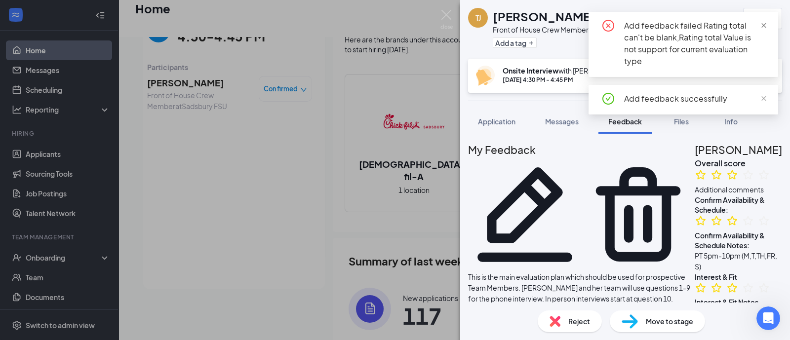
click at [765, 30] on link at bounding box center [764, 25] width 7 height 11
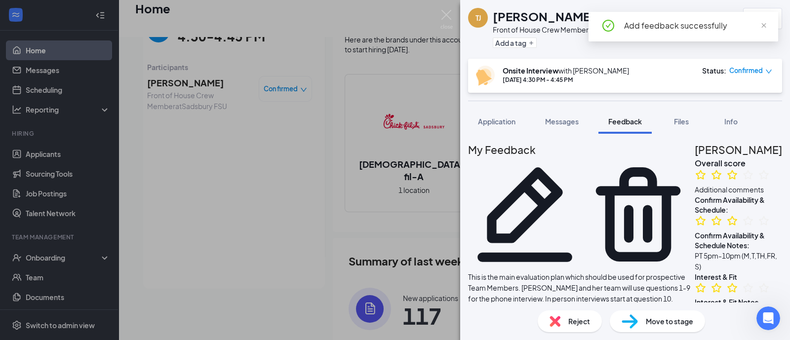
click at [440, 18] on div "[PERSON_NAME] [PERSON_NAME] Front of House Crew Member at Sadsbury FSU Add a ta…" at bounding box center [395, 170] width 790 height 340
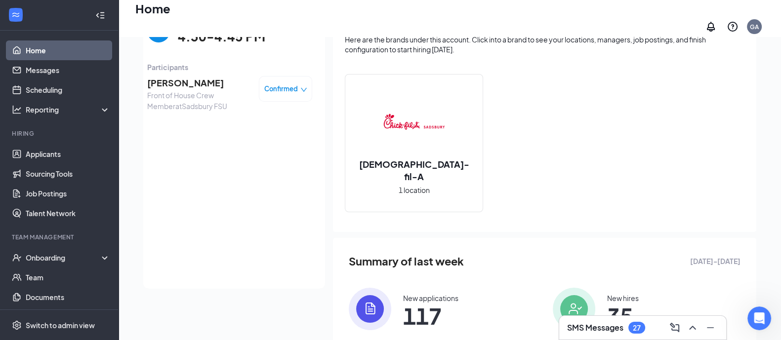
click at [613, 329] on h3 "SMS Messages" at bounding box center [595, 328] width 56 height 11
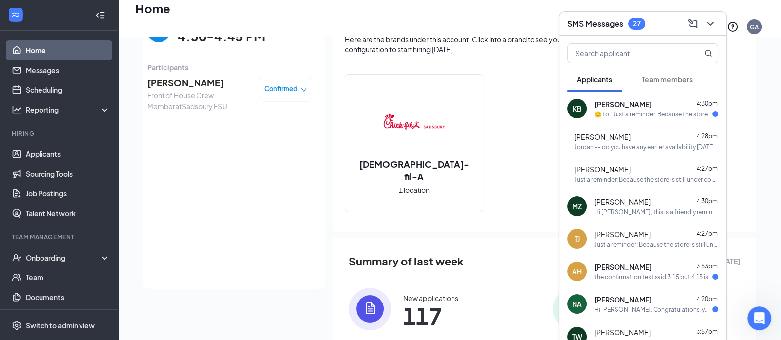
click at [220, 225] on div "[DATE] 4:30-4:45 PM Participants [PERSON_NAME] Front of House Crew Member at [G…" at bounding box center [229, 147] width 165 height 263
